Goal: Navigation & Orientation: Understand site structure

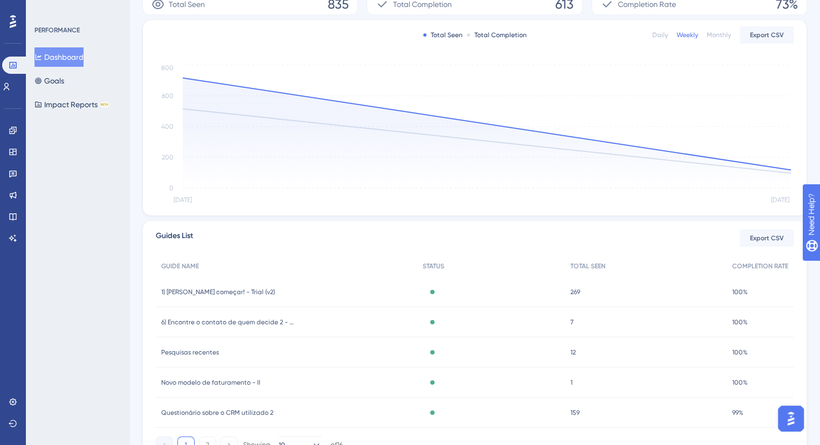
scroll to position [253, 0]
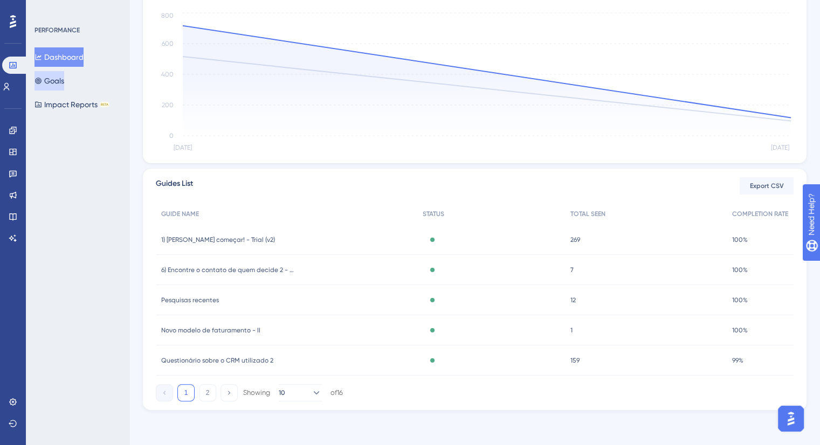
click at [40, 81] on button "Goals" at bounding box center [49, 80] width 30 height 19
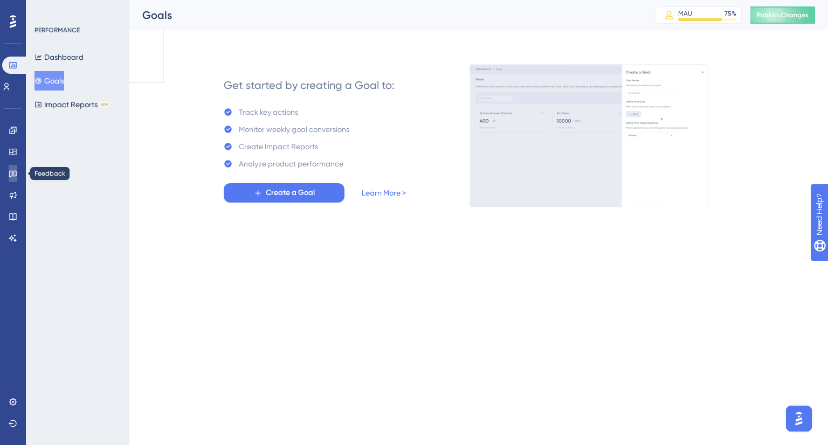
click at [15, 168] on link at bounding box center [13, 173] width 9 height 17
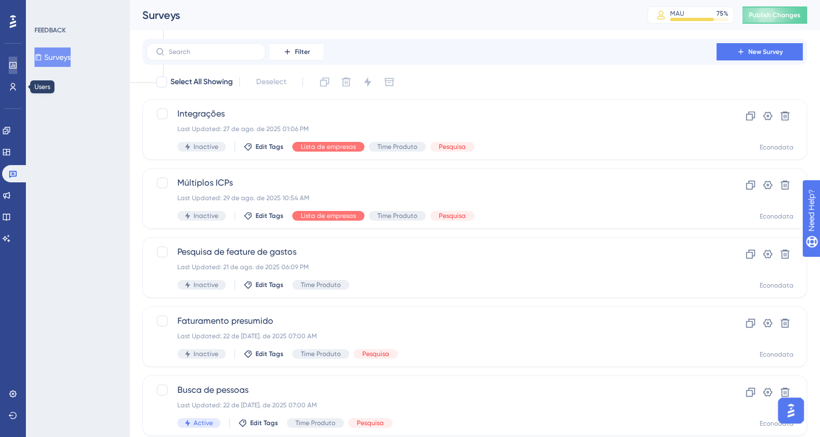
click at [15, 73] on link at bounding box center [13, 65] width 9 height 17
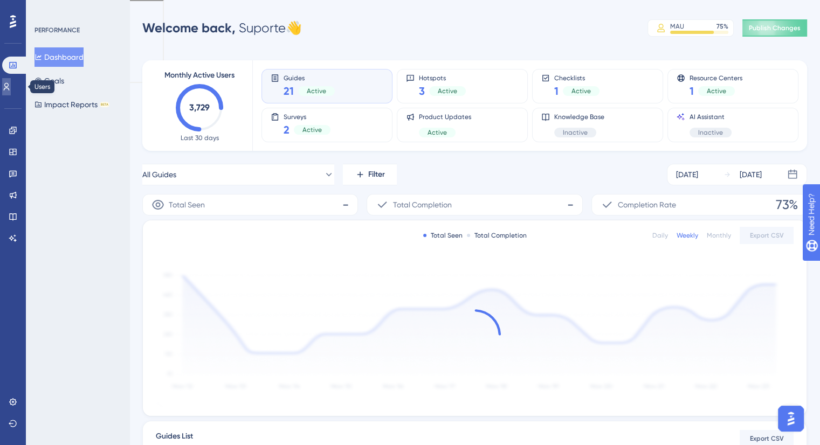
click at [10, 87] on icon at bounding box center [6, 86] width 9 height 9
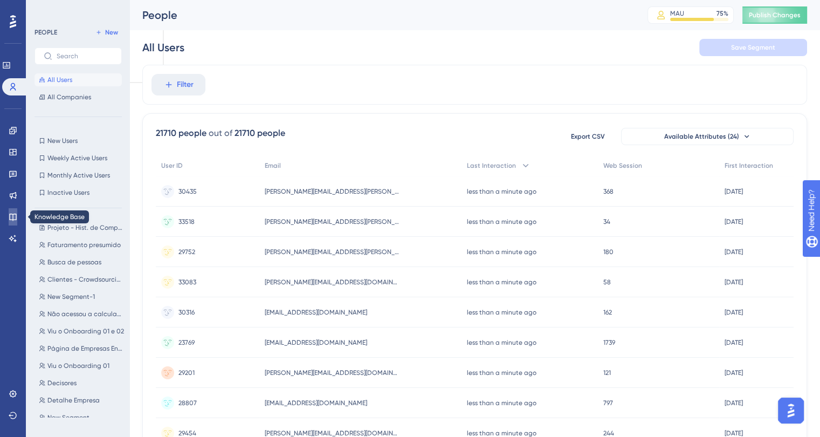
click at [9, 221] on link at bounding box center [13, 216] width 9 height 17
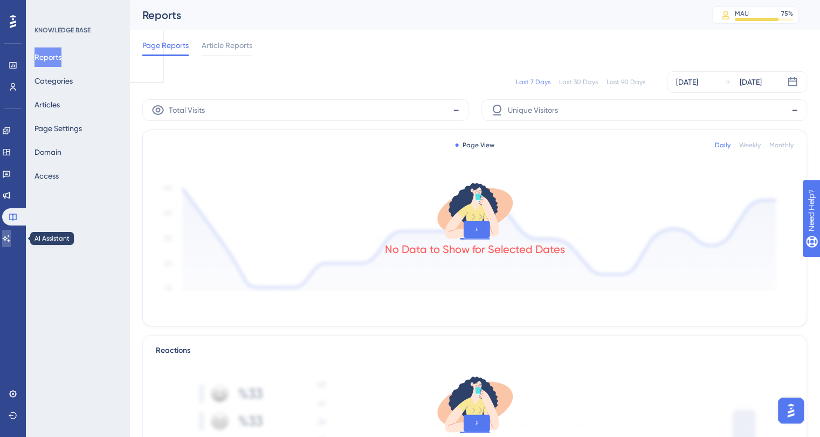
click at [8, 234] on link at bounding box center [6, 238] width 9 height 17
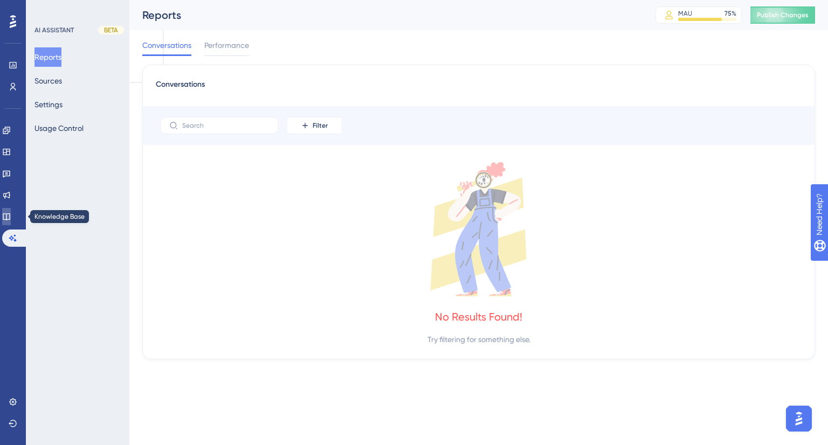
click at [9, 217] on icon at bounding box center [6, 216] width 9 height 9
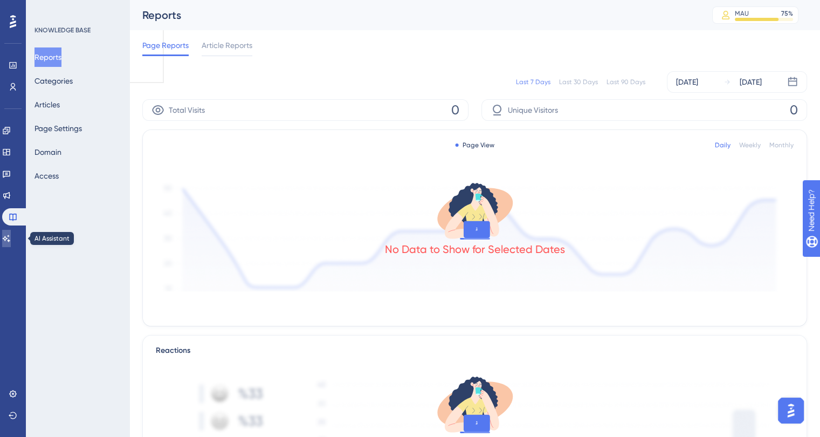
click at [9, 234] on icon at bounding box center [6, 238] width 9 height 9
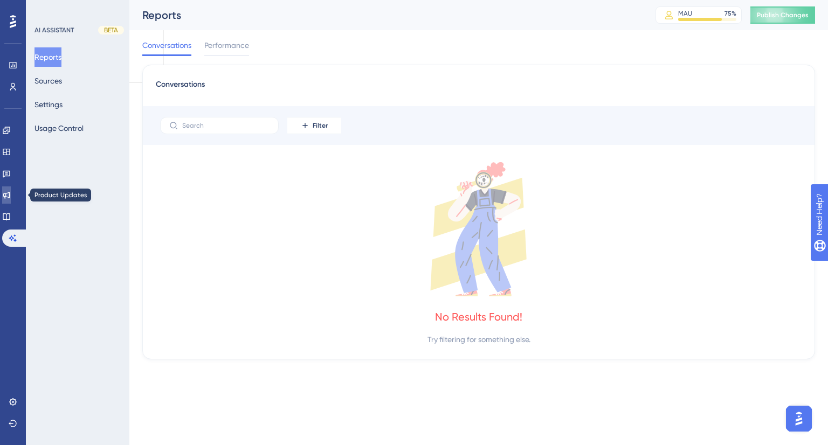
click at [10, 196] on icon at bounding box center [6, 195] width 7 height 7
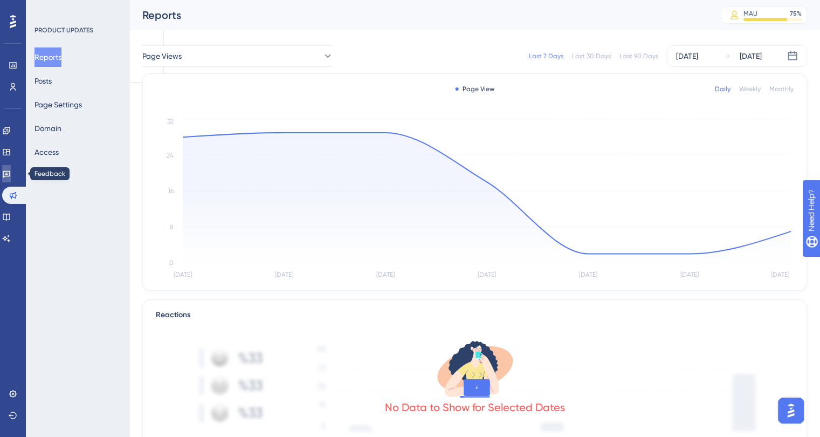
click at [9, 176] on link at bounding box center [6, 173] width 9 height 17
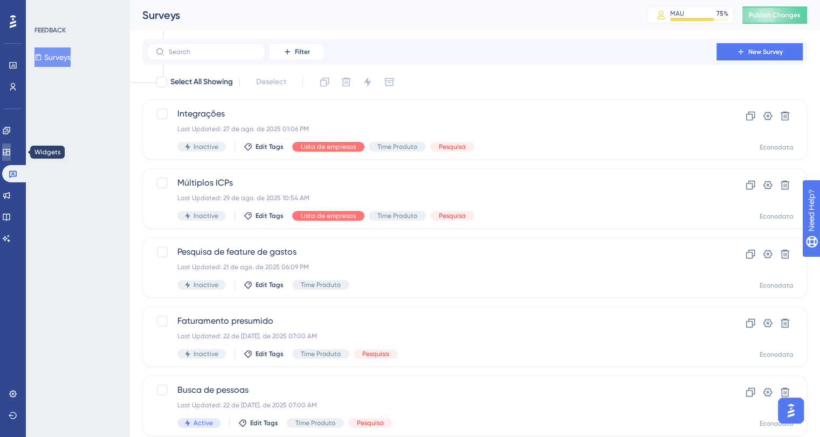
click at [10, 150] on icon at bounding box center [6, 152] width 7 height 6
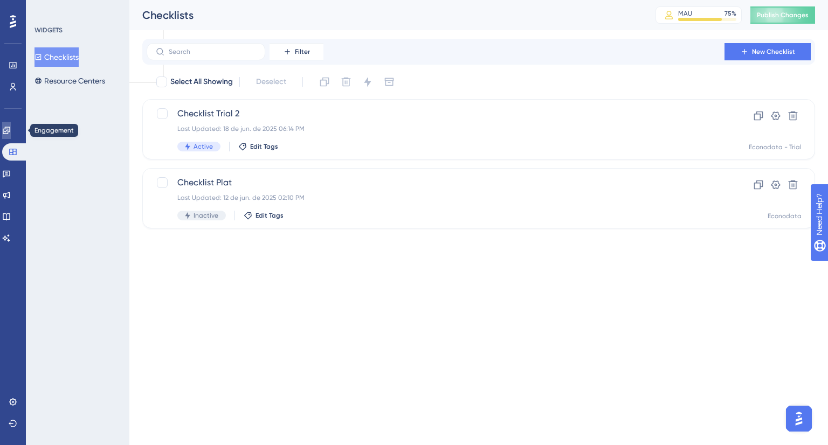
click at [11, 124] on link at bounding box center [6, 130] width 9 height 17
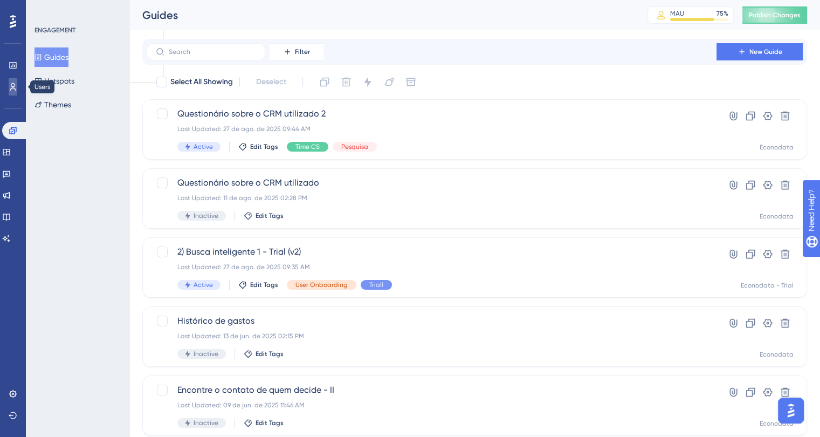
click at [14, 89] on icon at bounding box center [13, 86] width 9 height 9
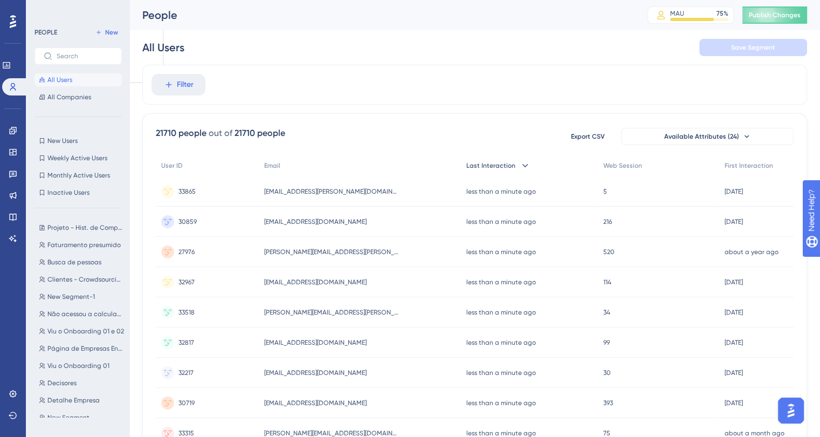
click at [520, 167] on icon at bounding box center [525, 165] width 11 height 11
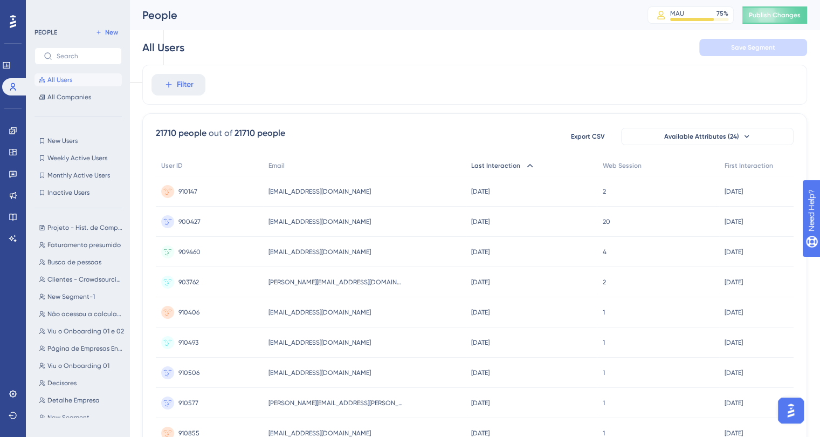
click at [520, 167] on div "Last Interaction" at bounding box center [532, 166] width 132 height 22
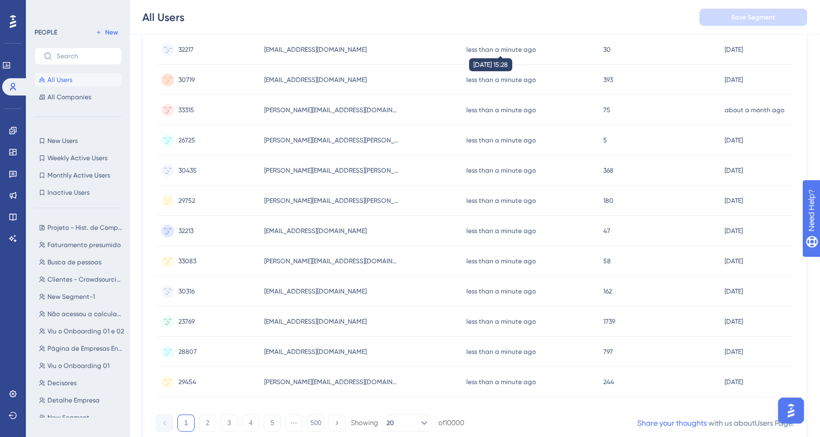
scroll to position [429, 0]
